Goal: Task Accomplishment & Management: Use online tool/utility

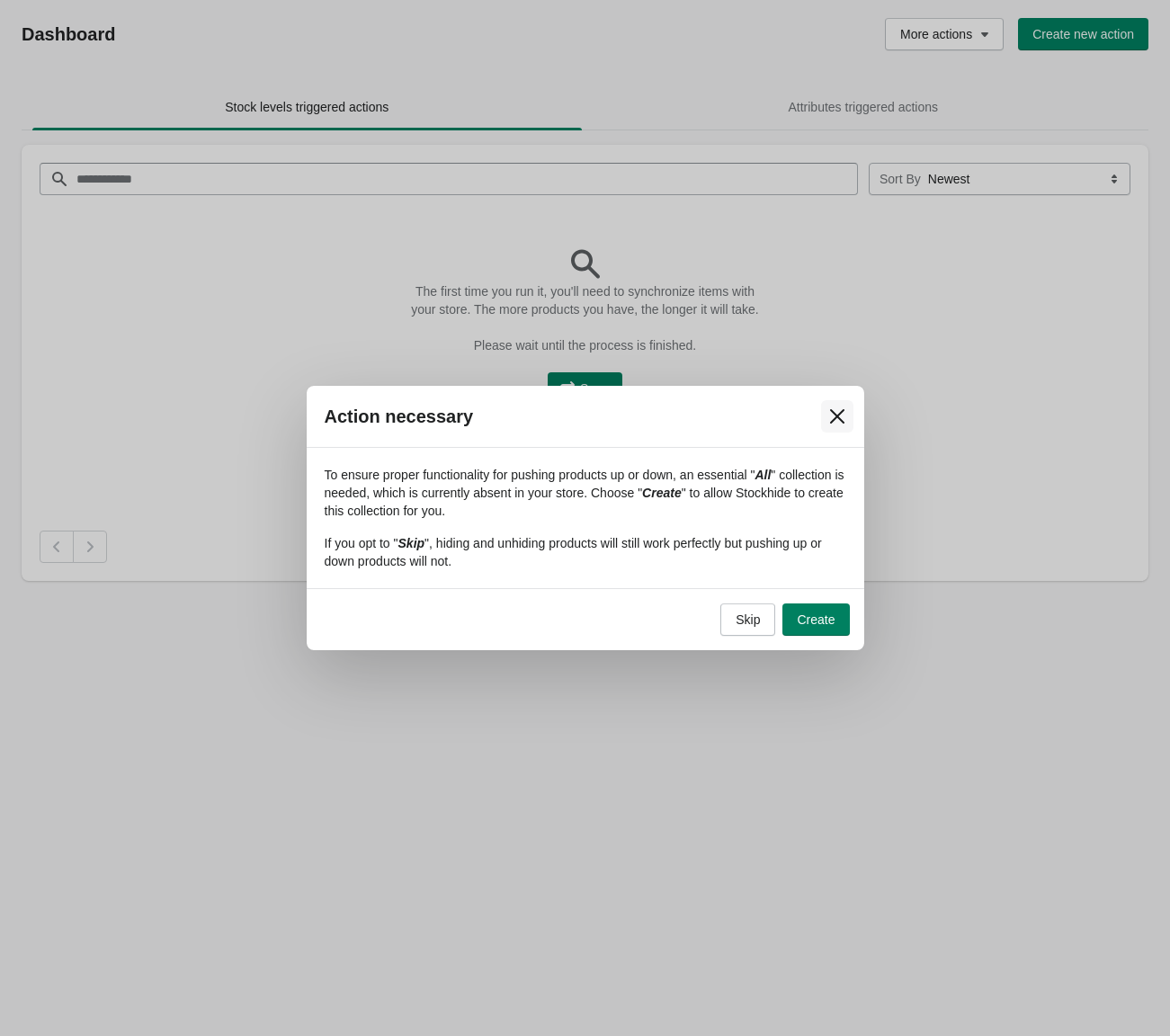
click at [830, 406] on button "Close" at bounding box center [837, 416] width 32 height 32
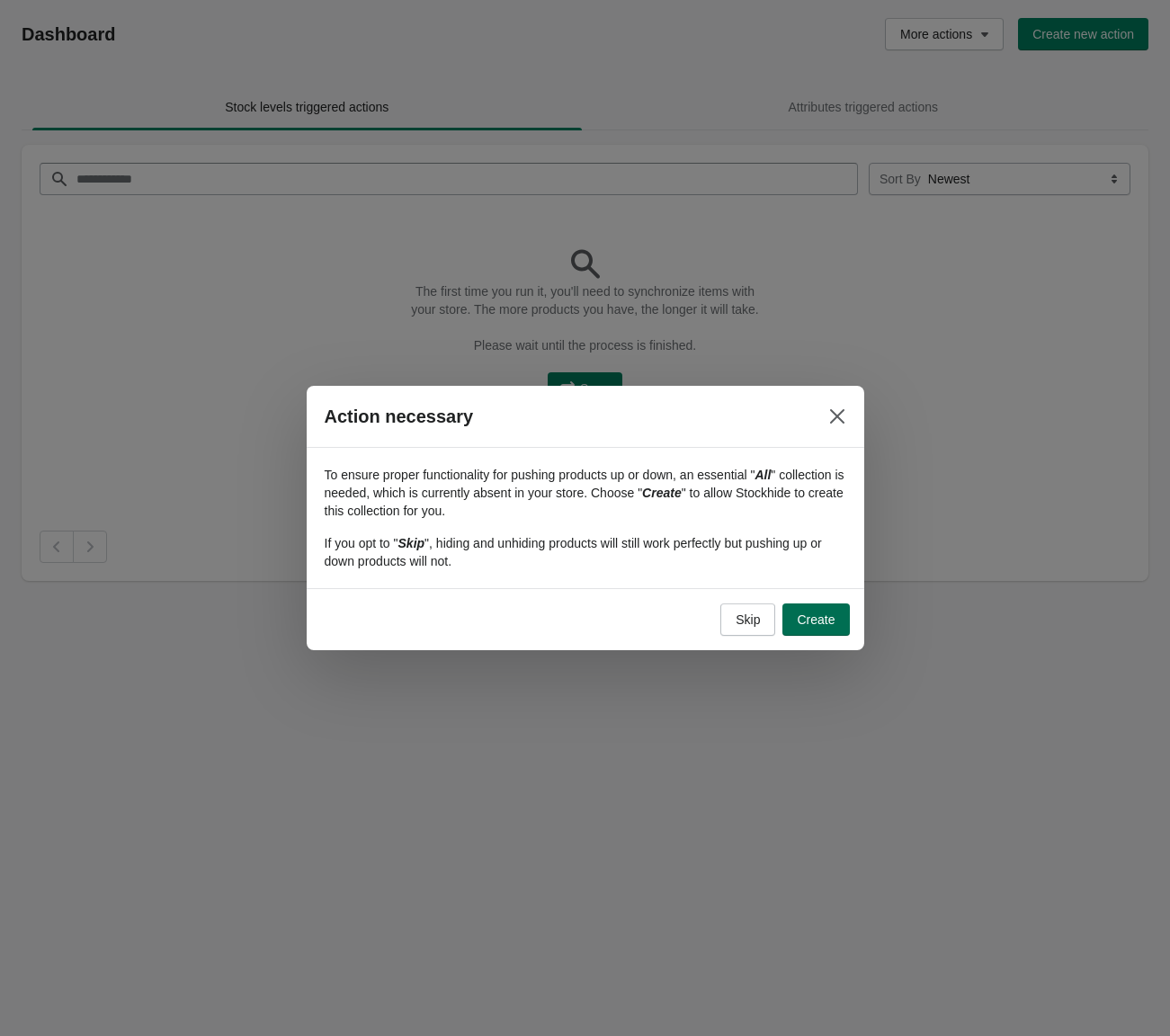
click at [824, 623] on span "Create" at bounding box center [816, 619] width 38 height 14
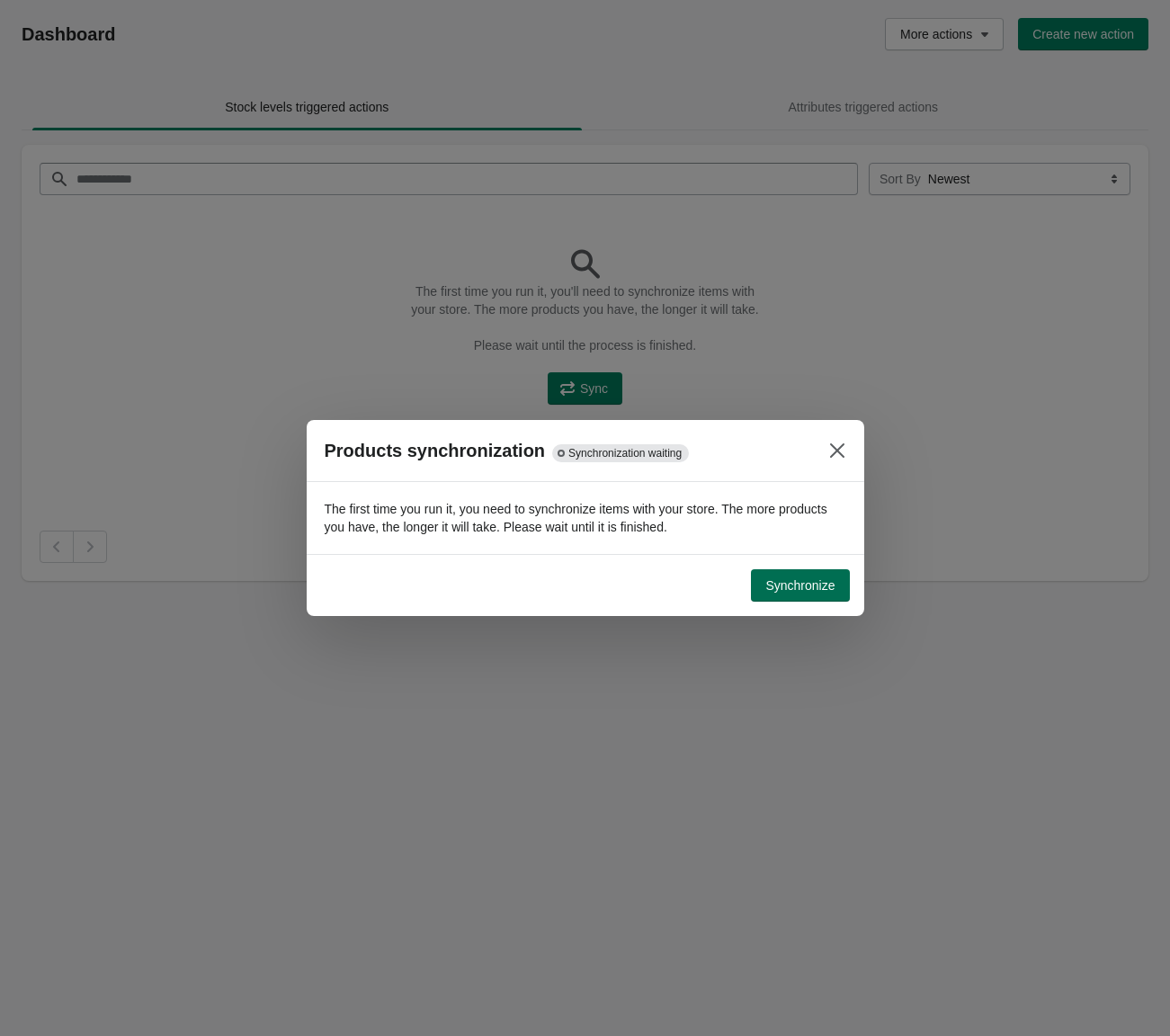
click at [823, 586] on span "Synchronize" at bounding box center [800, 585] width 70 height 14
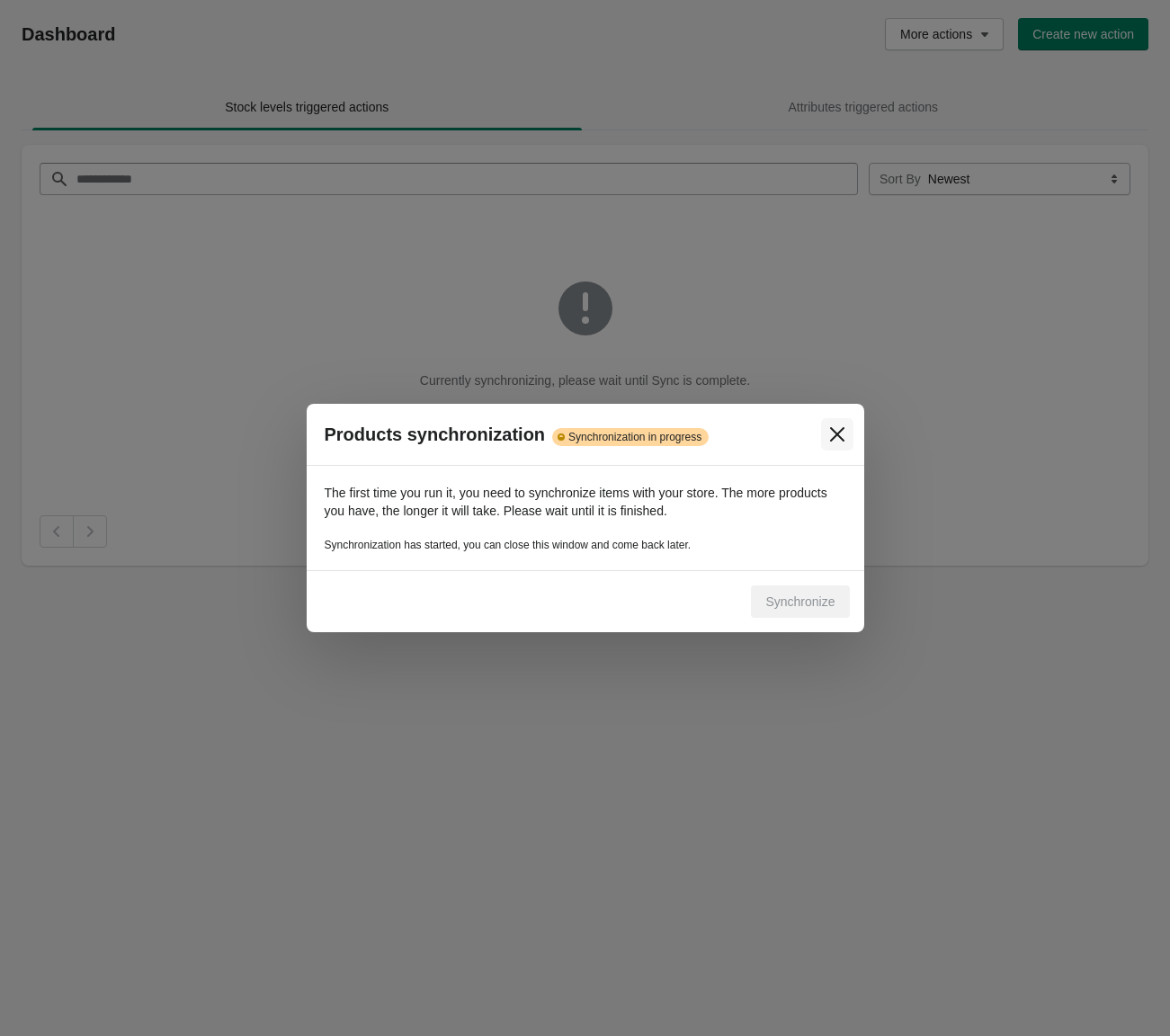
click at [833, 431] on icon "Close" at bounding box center [837, 434] width 18 height 18
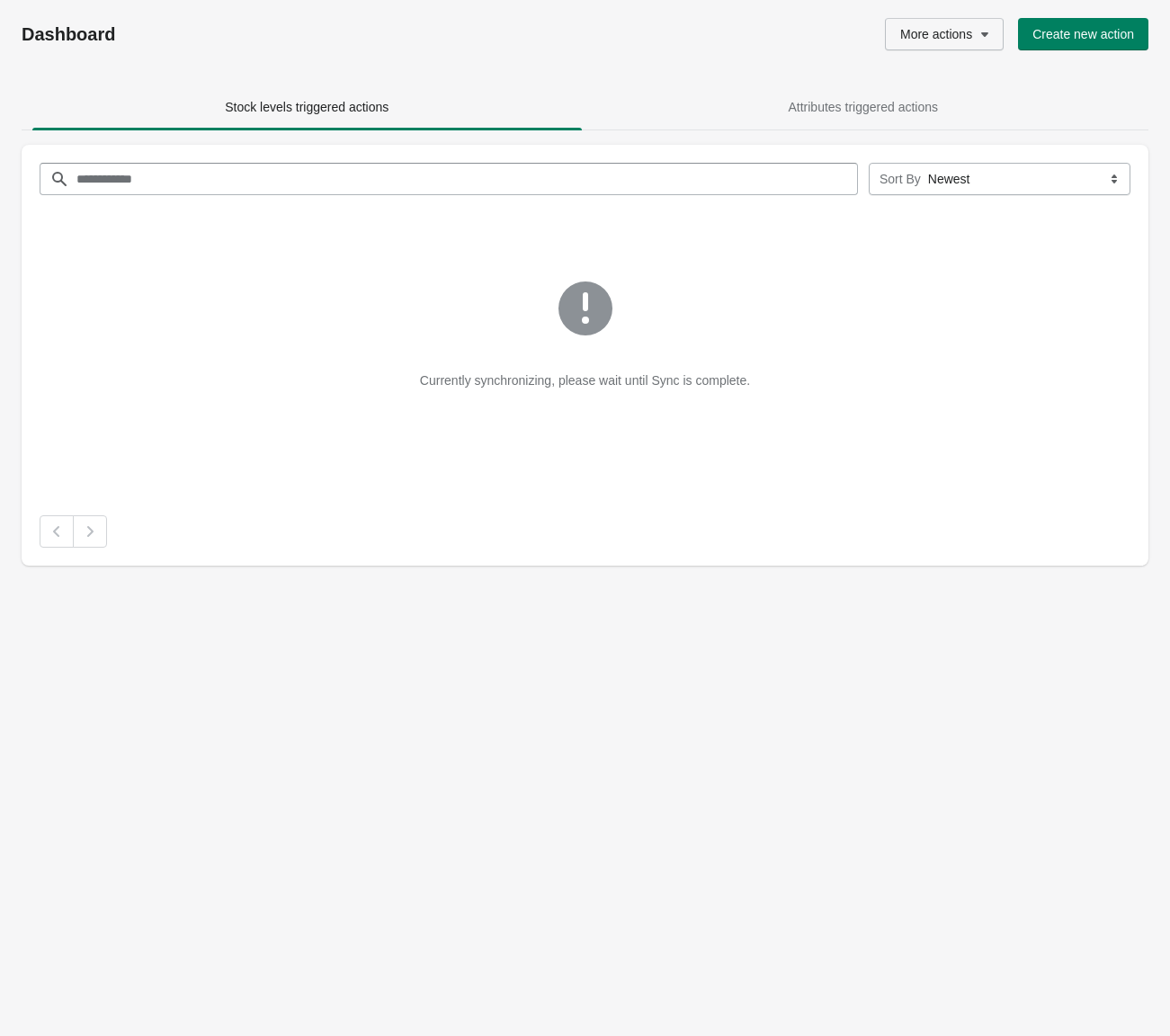
click at [989, 31] on button "More actions" at bounding box center [944, 34] width 119 height 32
click at [1081, 88] on button "Attributes triggered actions" at bounding box center [863, 107] width 557 height 47
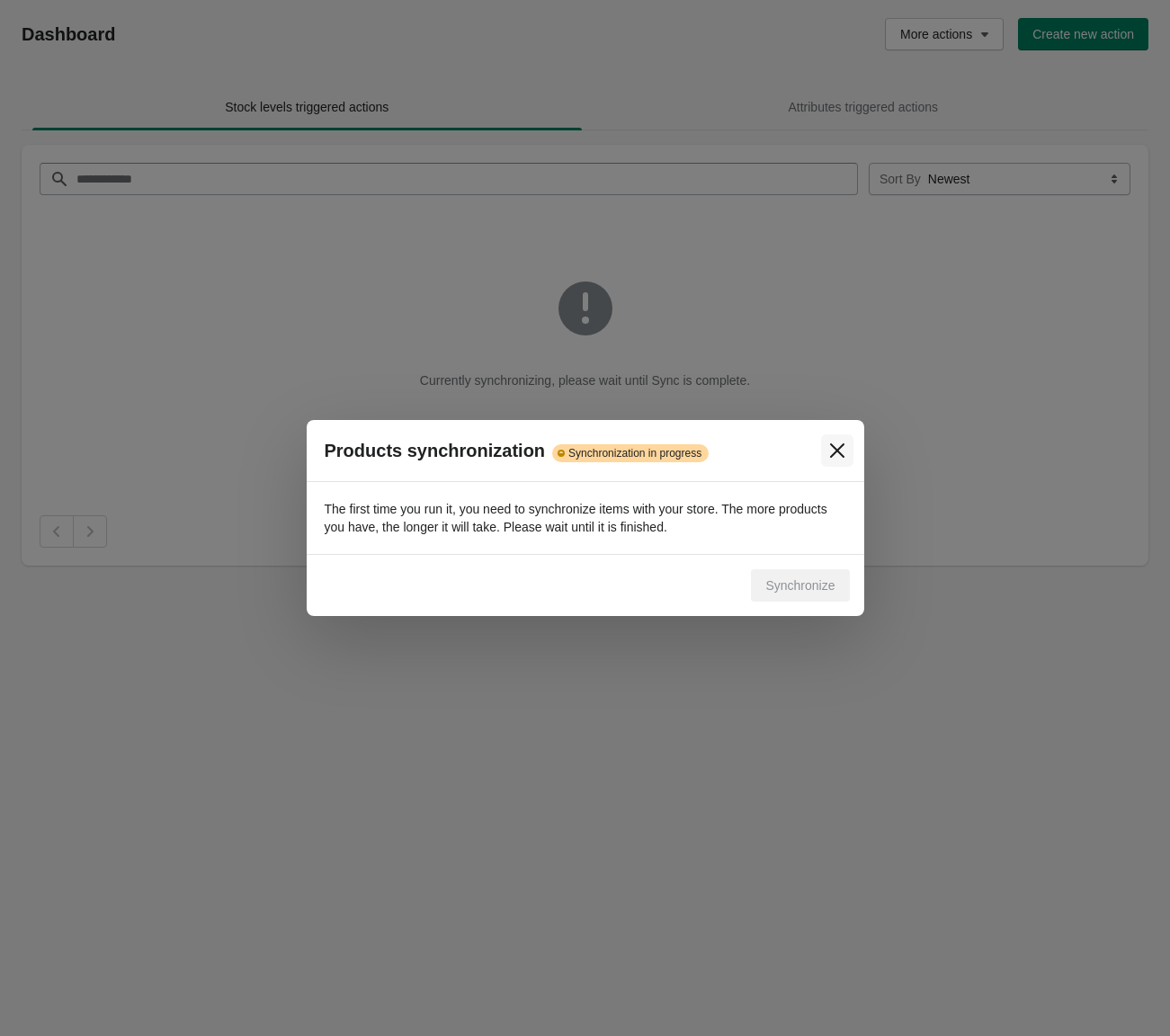
click at [850, 452] on button "Close" at bounding box center [837, 450] width 32 height 32
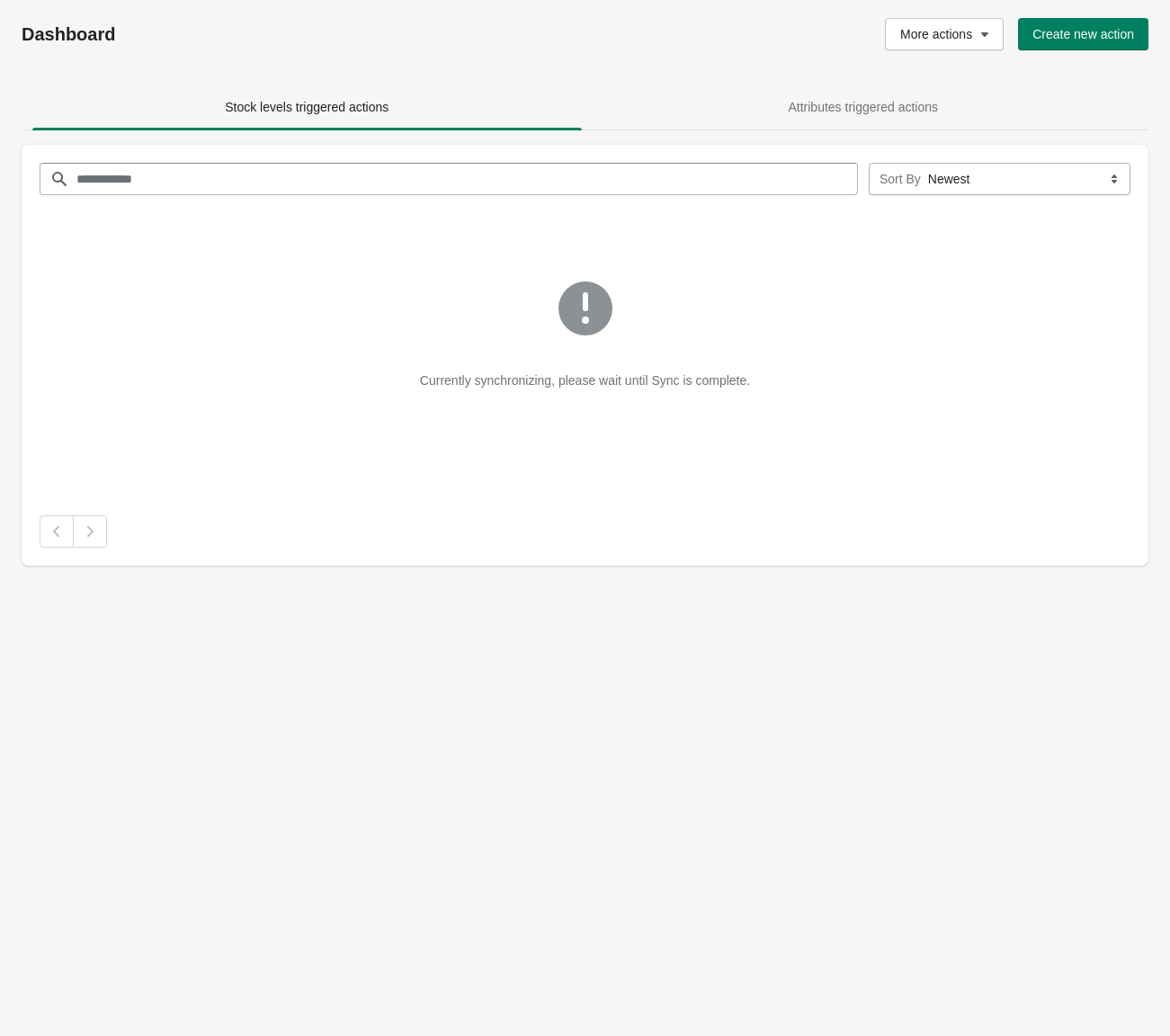
click at [929, 442] on div "Currently synchronizing, please wait until Sync is complete." at bounding box center [585, 348] width 1098 height 241
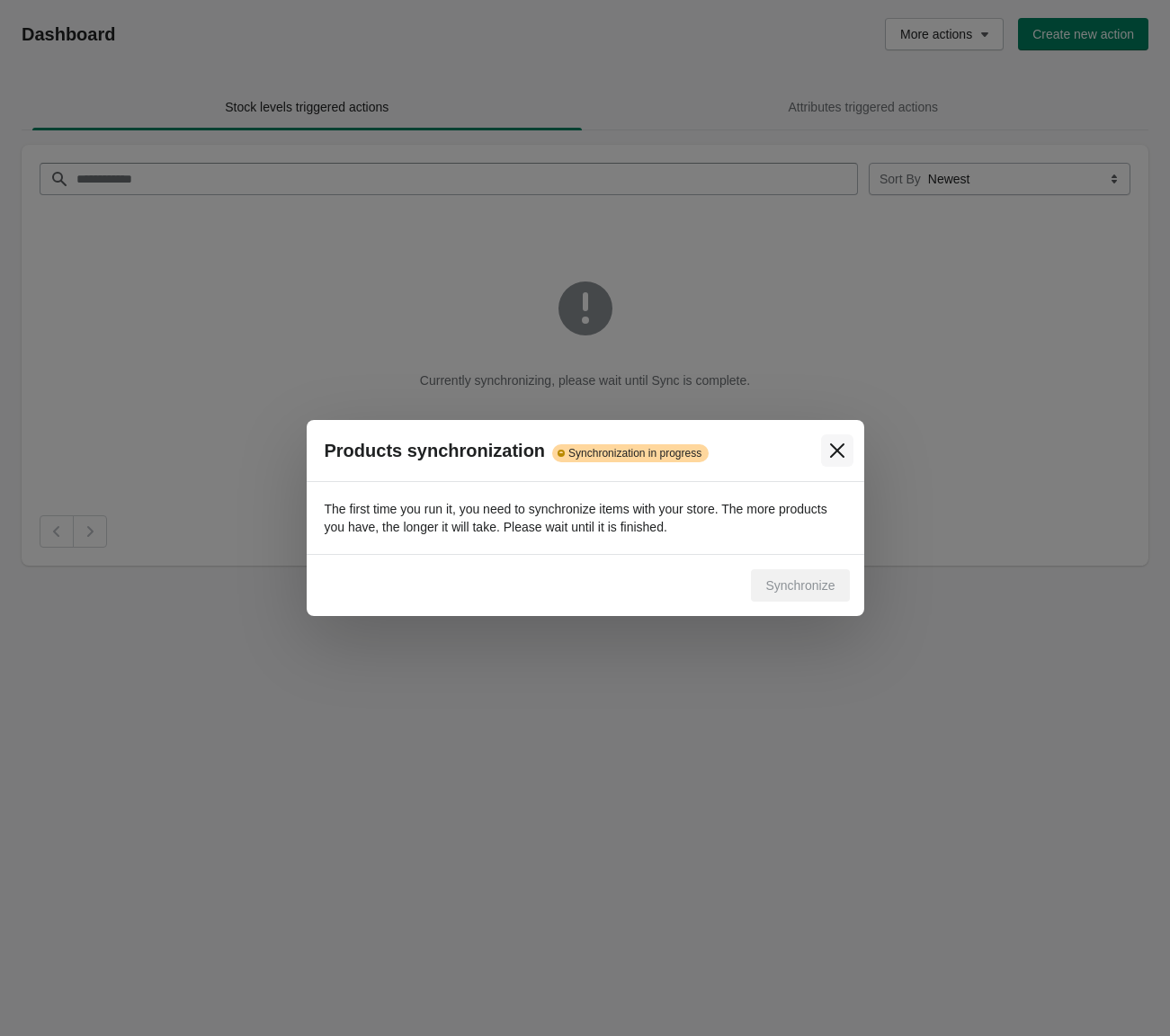
click at [841, 450] on icon "Close" at bounding box center [837, 450] width 18 height 18
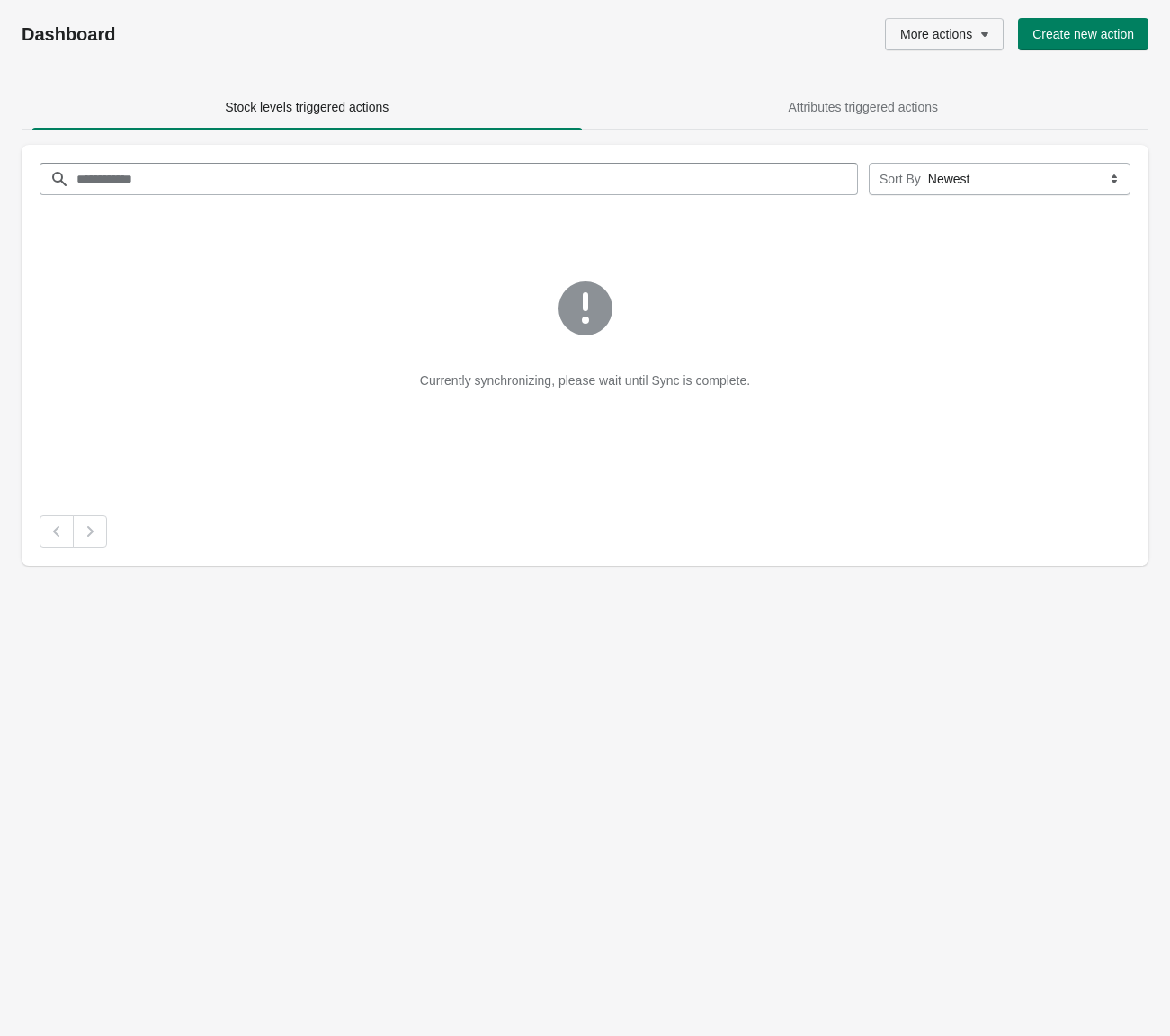
click at [983, 34] on icon "button" at bounding box center [984, 34] width 18 height 18
click at [716, 50] on div "More actions Create new action" at bounding box center [827, 34] width 642 height 32
click at [719, 36] on div "More actions Create new action" at bounding box center [827, 34] width 642 height 32
click at [714, 64] on div "Dashboard More actions Create new action" at bounding box center [585, 34] width 1127 height 69
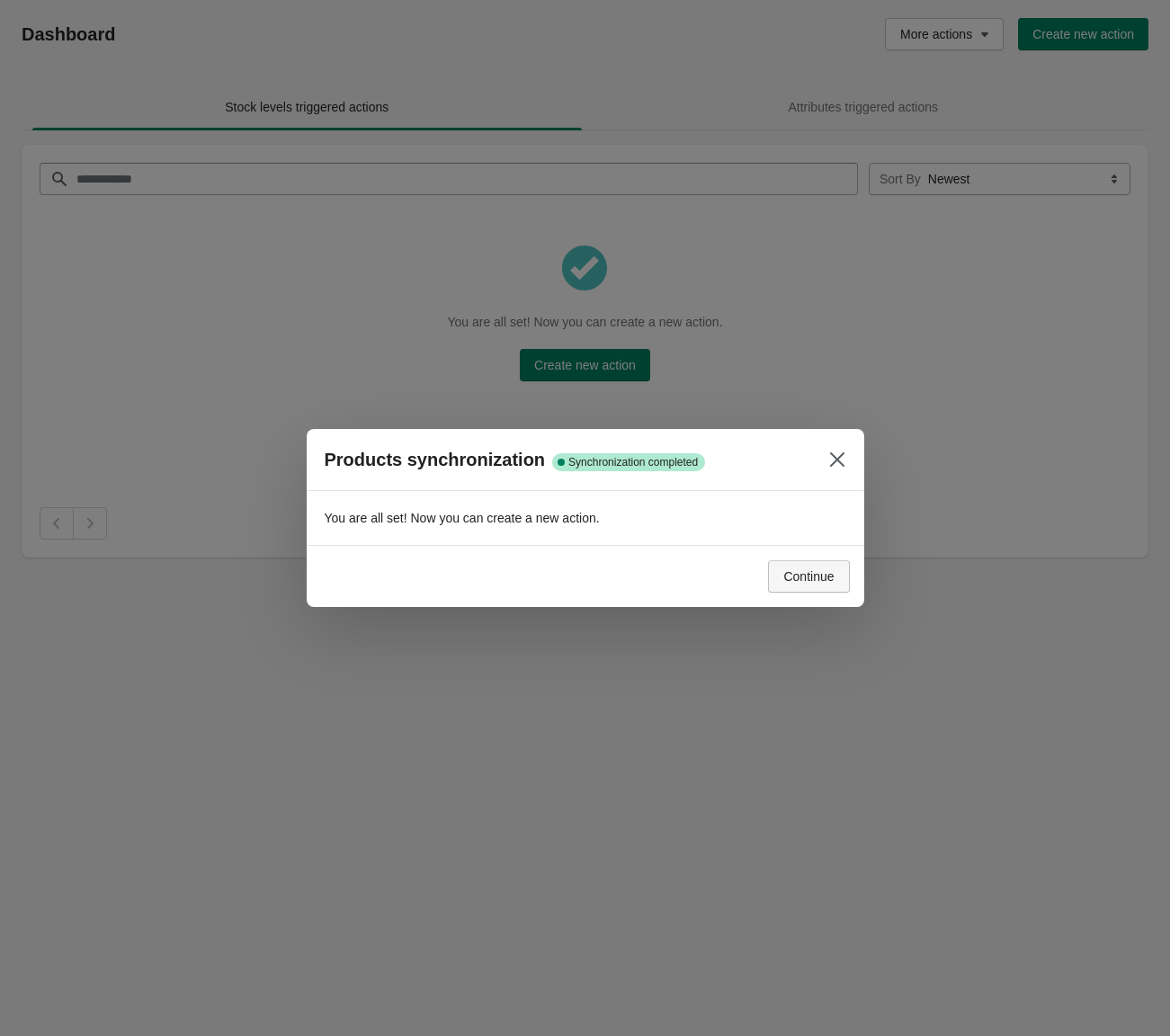
click at [791, 578] on span "Continue" at bounding box center [807, 575] width 50 height 14
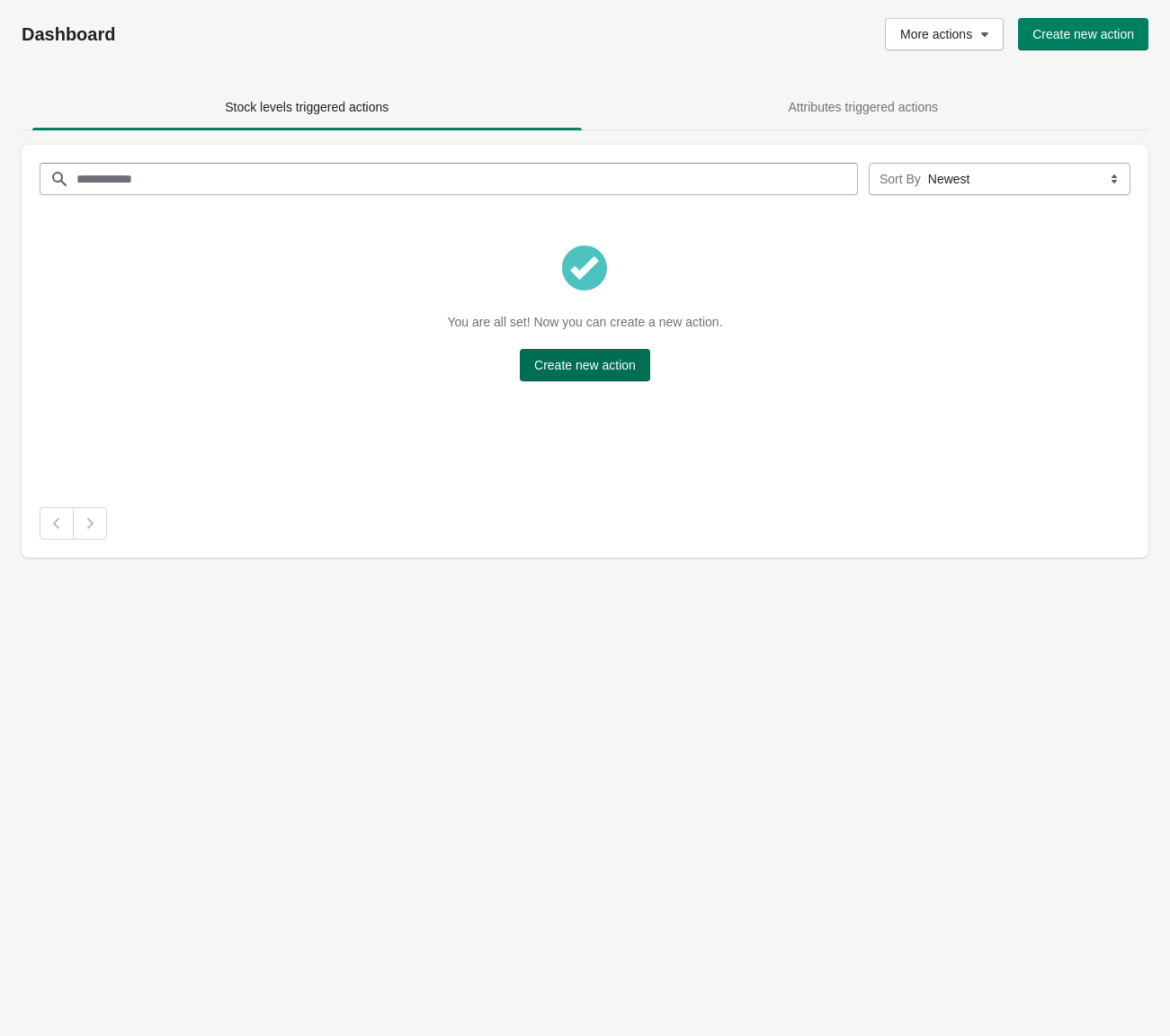
click at [631, 376] on button "Create new action" at bounding box center [585, 364] width 130 height 32
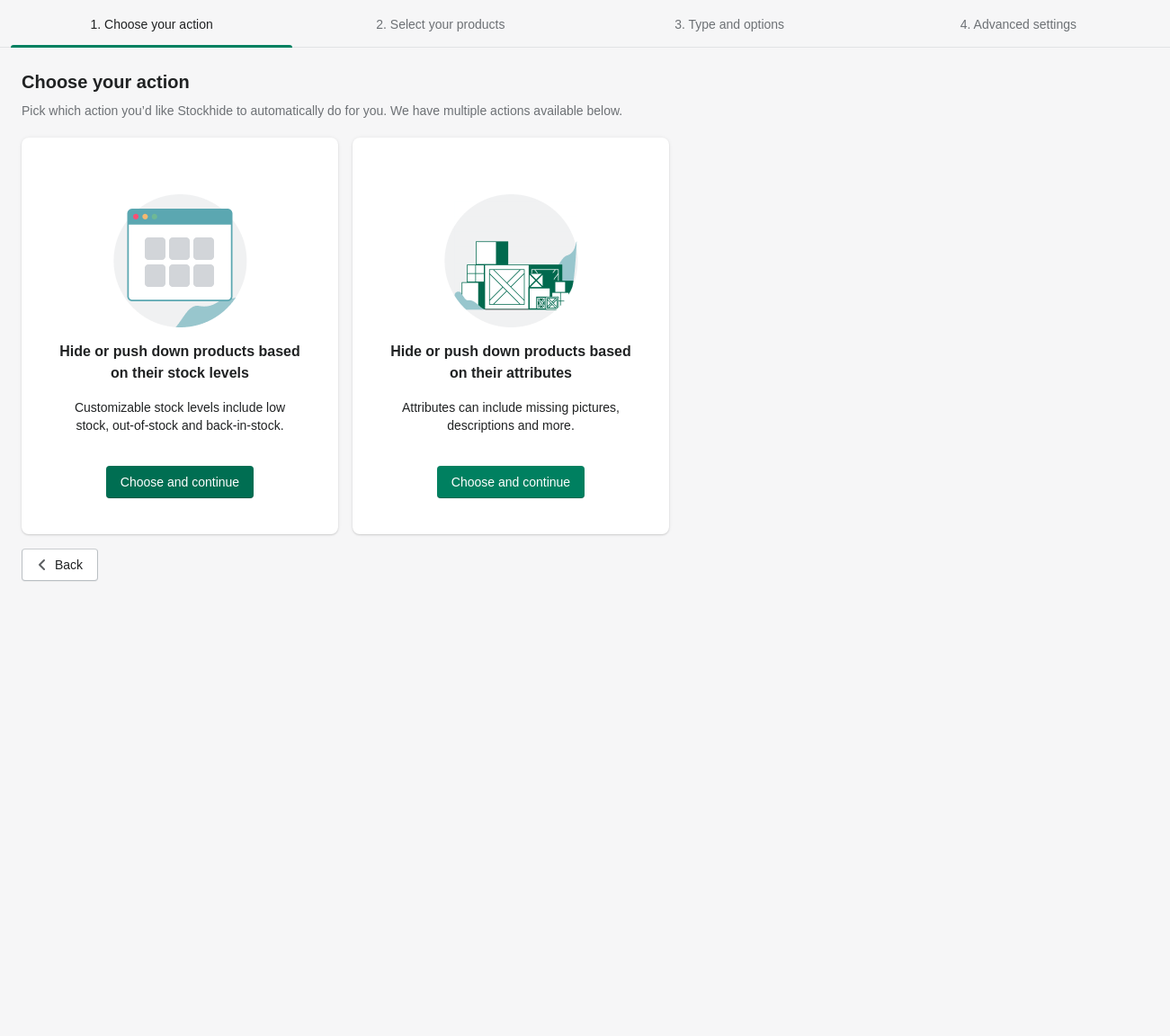
click at [229, 482] on span "Choose and continue" at bounding box center [180, 481] width 119 height 14
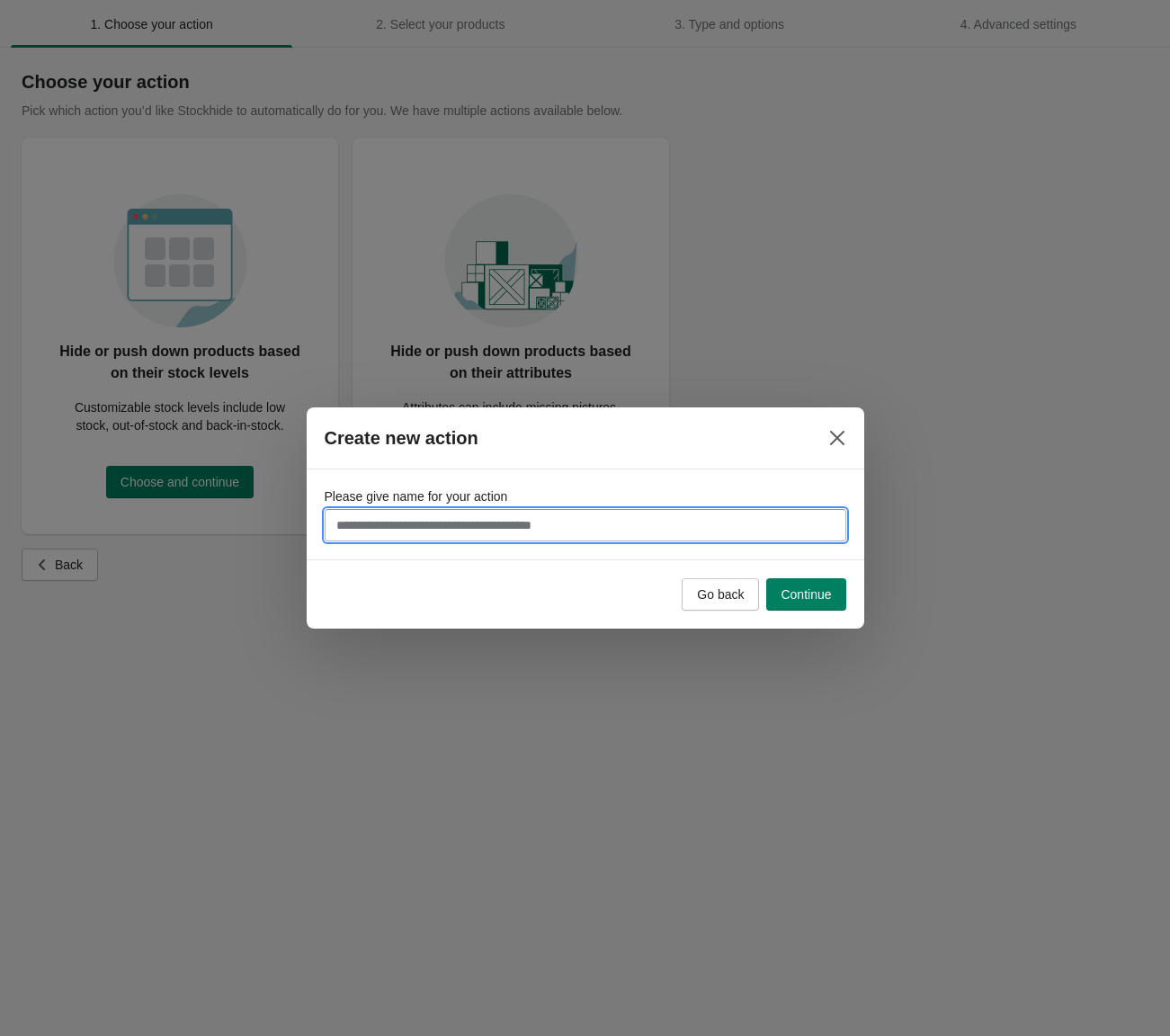
click at [544, 539] on input "Please give name for your action" at bounding box center [586, 525] width 522 height 32
click at [532, 527] on input "Please give name for your action" at bounding box center [586, 525] width 522 height 32
click at [726, 598] on span "Go back" at bounding box center [721, 593] width 47 height 14
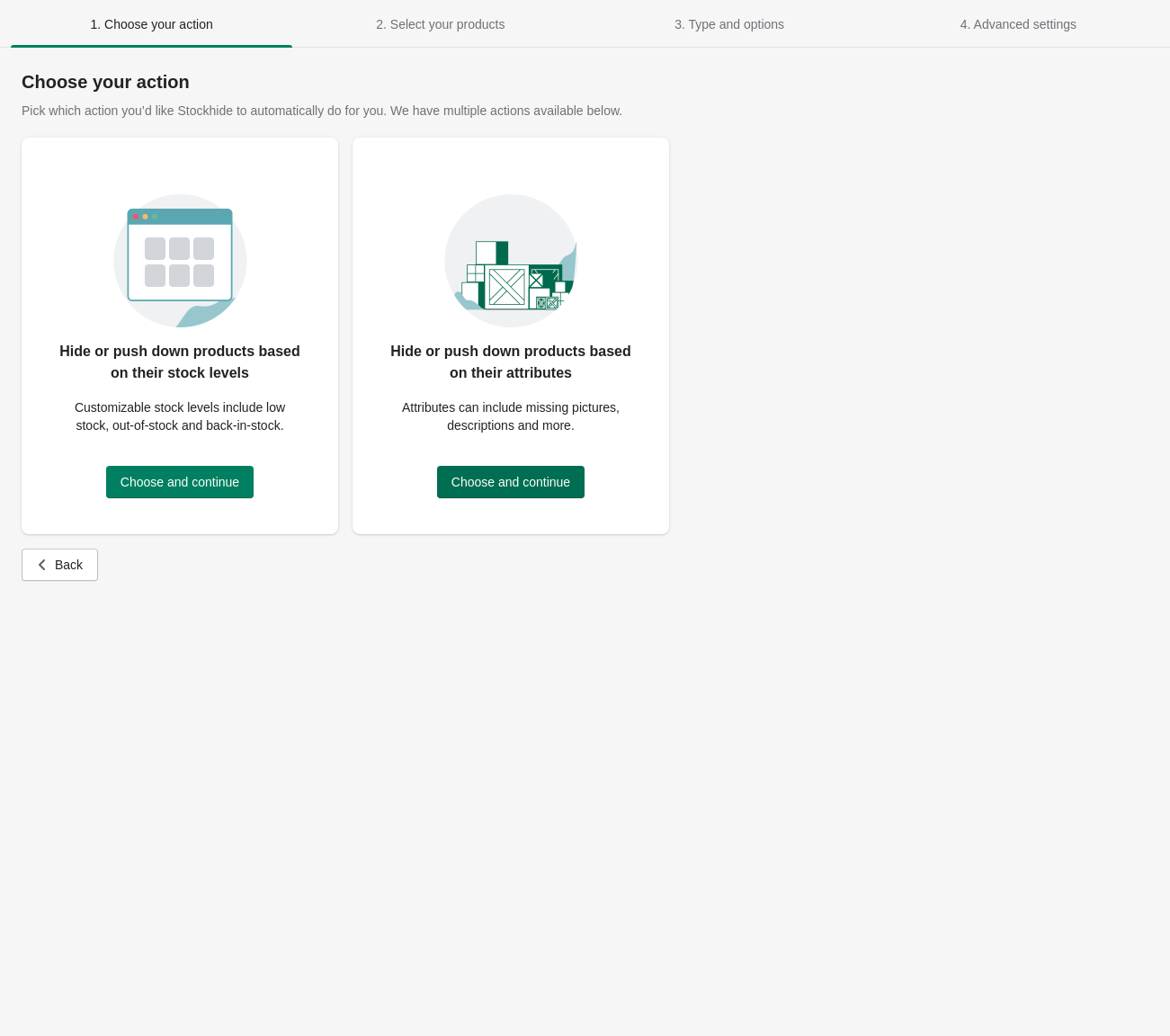
click at [553, 488] on span "Choose and continue" at bounding box center [511, 481] width 119 height 14
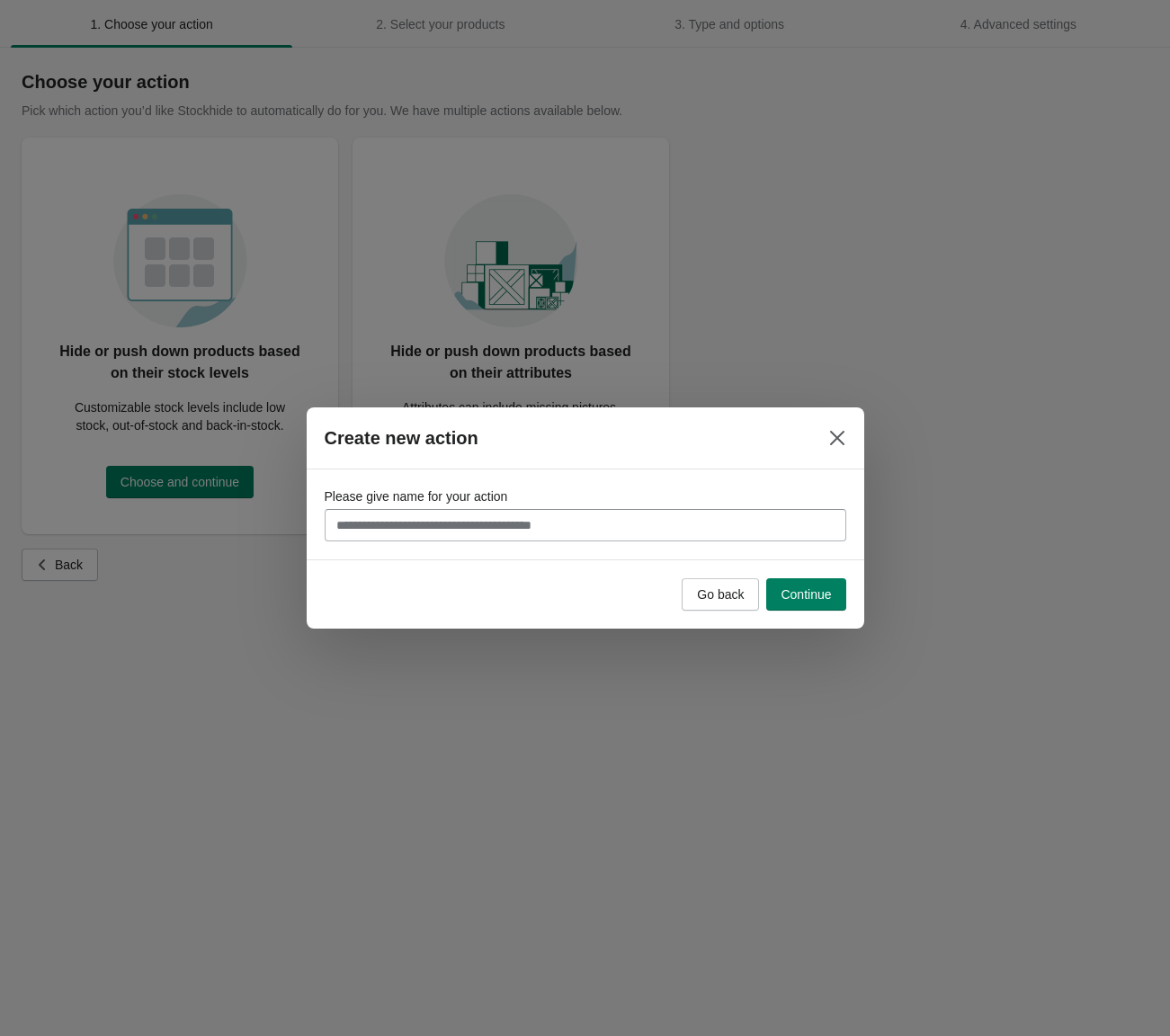
click at [535, 526] on input "Please give name for your action" at bounding box center [586, 525] width 522 height 32
click at [535, 524] on input "Please give name for your action" at bounding box center [586, 525] width 522 height 32
click at [710, 590] on span "Go back" at bounding box center [721, 593] width 47 height 14
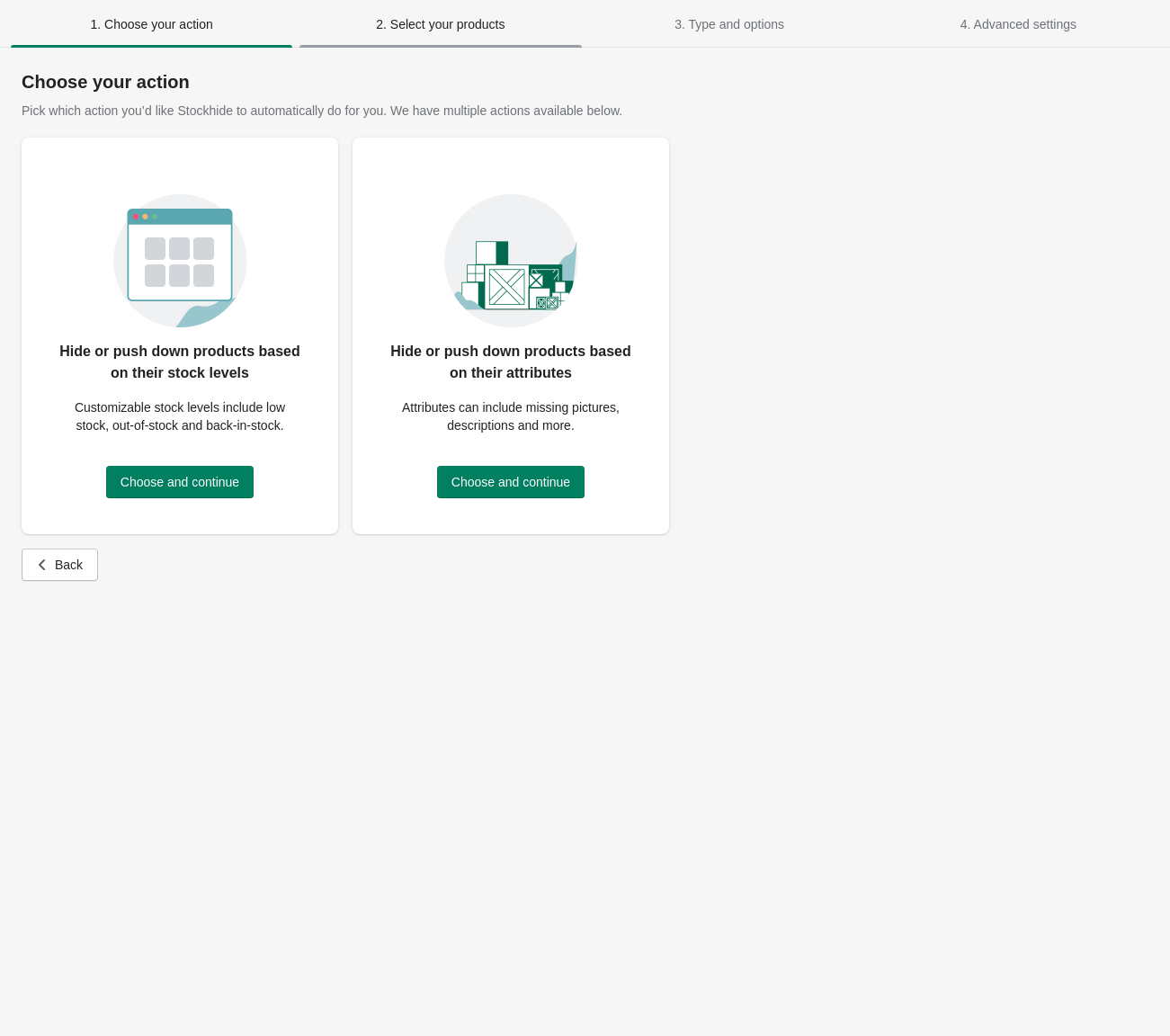
click at [422, 30] on span "2. Select your products" at bounding box center [440, 24] width 129 height 14
click at [87, 548] on button "Back" at bounding box center [59, 564] width 76 height 32
